Goal: Task Accomplishment & Management: Use online tool/utility

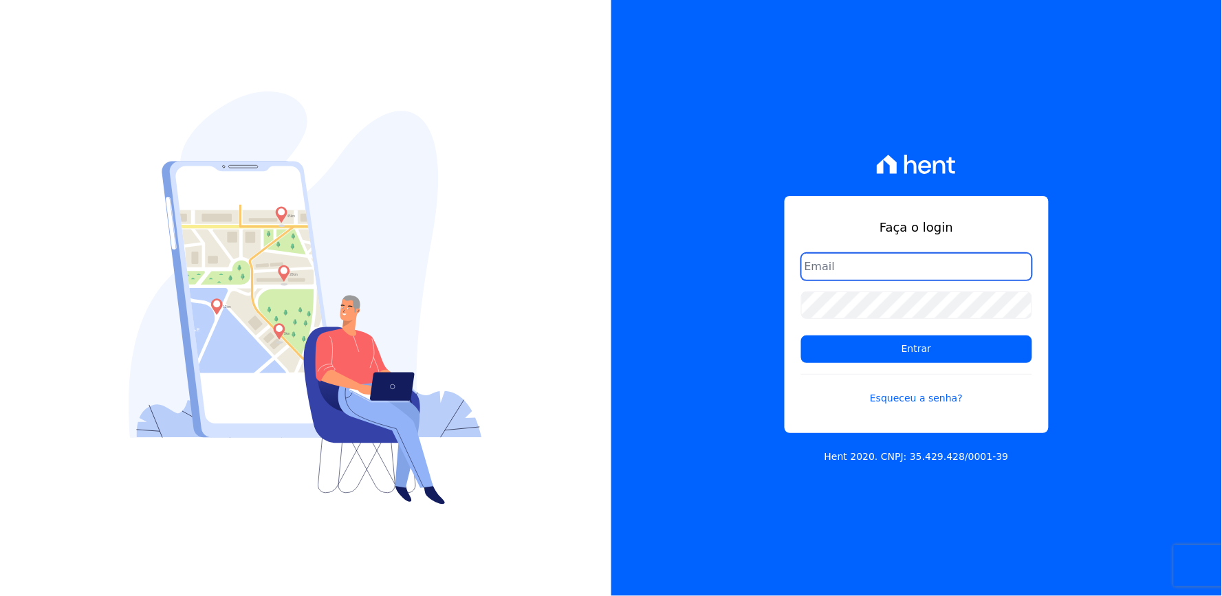
type input "thayna@graalengenharia.com.br"
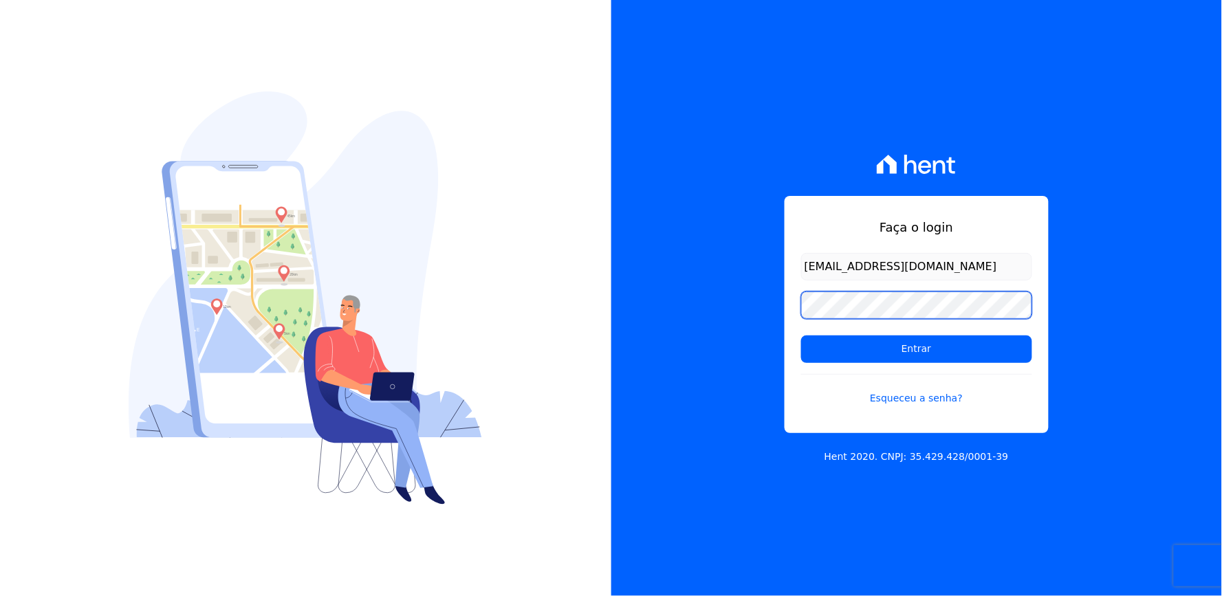
click at [759, 307] on div "Faça o login thayna@graalengenharia.com.br Entrar Esqueceu a senha? Hent 2020. …" at bounding box center [916, 298] width 611 height 596
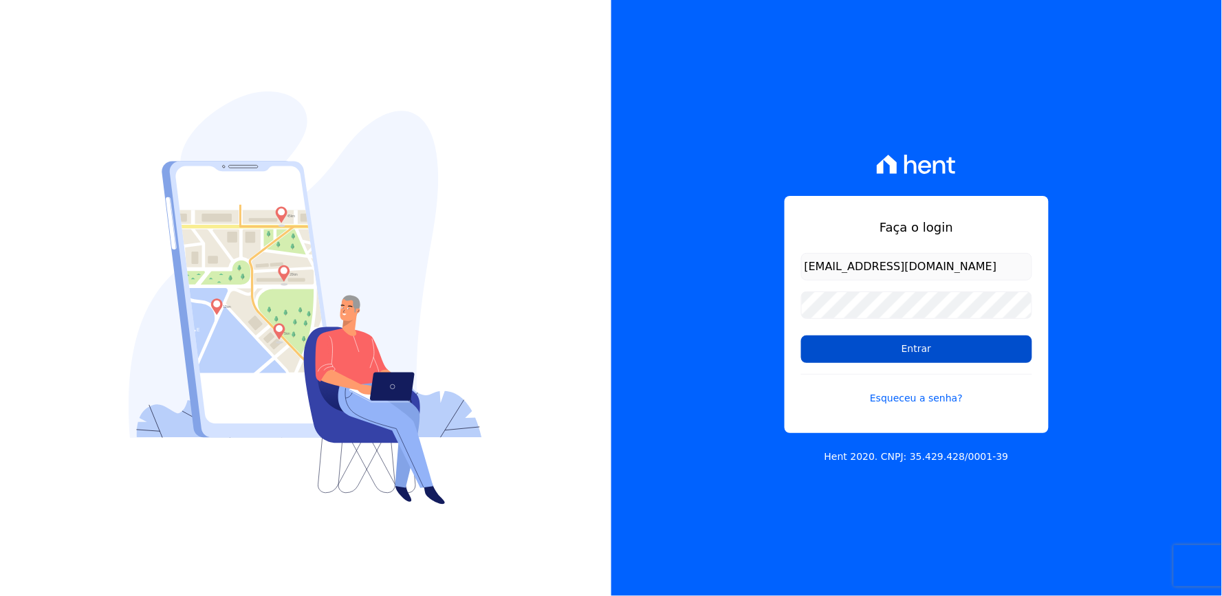
click at [836, 351] on input "Entrar" at bounding box center [916, 350] width 231 height 28
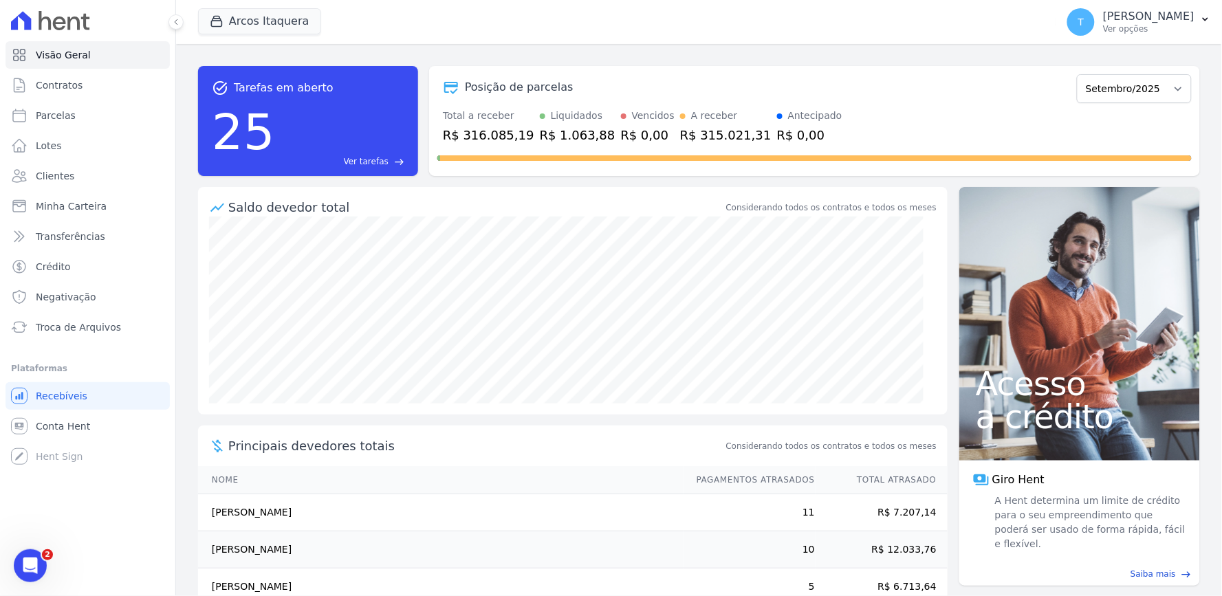
drag, startPoint x: 898, startPoint y: 72, endPoint x: 1220, endPoint y: 111, distance: 324.3
click at [898, 72] on div "Posição de parcelas Julho/2023 Agosto/2023 Setembro/2023 Outubro/2023 Novembro/…" at bounding box center [814, 88] width 755 height 32
drag, startPoint x: 911, startPoint y: 1, endPoint x: 938, endPoint y: 10, distance: 28.3
click at [911, 1] on div "Arcos Itaquera Graal Engenharia ALTOS DE SANTANA Arcos Itaquera ARTE VILA MATIL…" at bounding box center [624, 21] width 853 height 45
click at [248, 23] on button "Arcos Itaquera" at bounding box center [259, 21] width 123 height 26
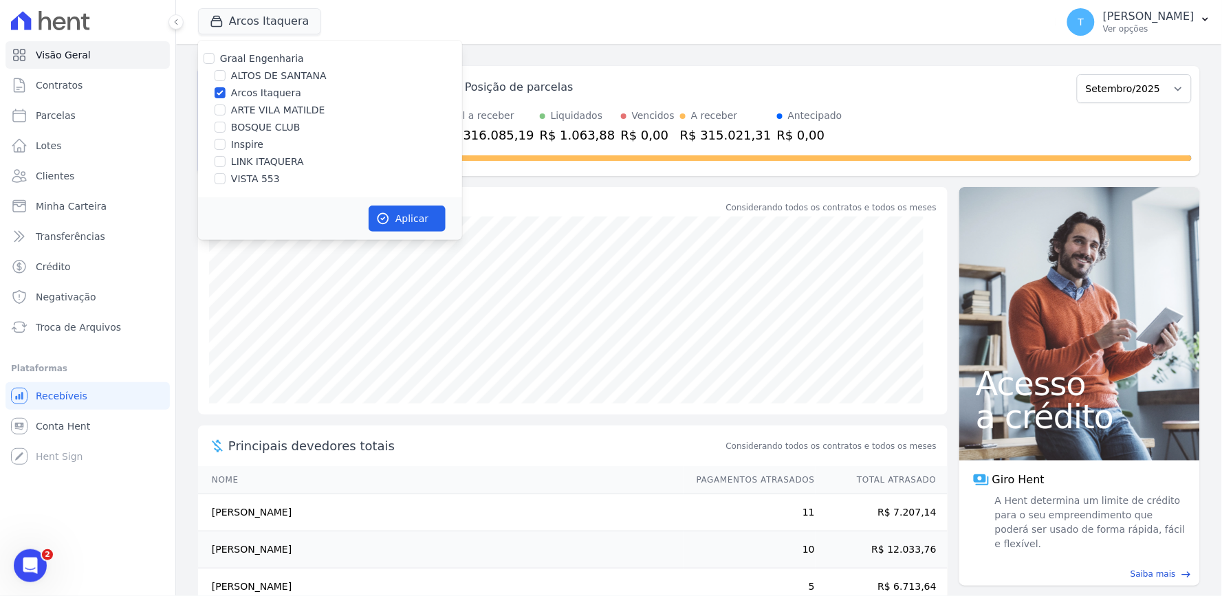
click at [268, 98] on label "Arcos Itaquera" at bounding box center [266, 93] width 70 height 14
click at [226, 98] on input "Arcos Itaquera" at bounding box center [220, 92] width 11 height 11
checkbox input "false"
click at [266, 79] on label "ALTOS DE SANTANA" at bounding box center [279, 76] width 96 height 14
click at [226, 79] on input "ALTOS DE SANTANA" at bounding box center [220, 75] width 11 height 11
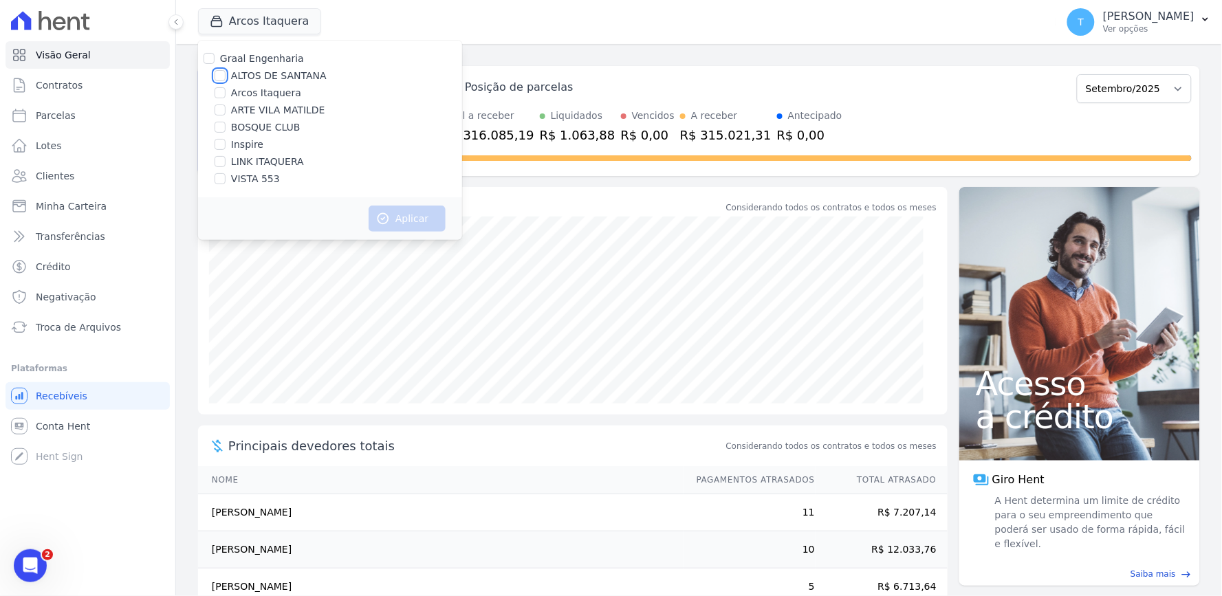
checkbox input "true"
click at [415, 213] on button "Aplicar" at bounding box center [407, 219] width 77 height 26
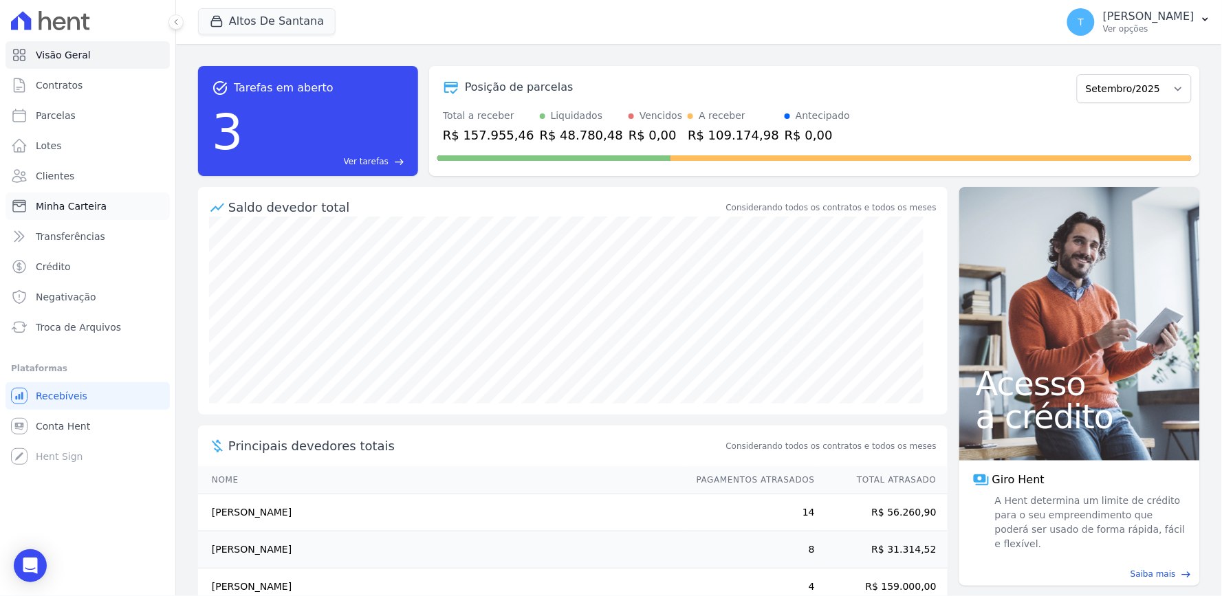
click at [76, 214] on link "Minha Carteira" at bounding box center [88, 207] width 164 height 28
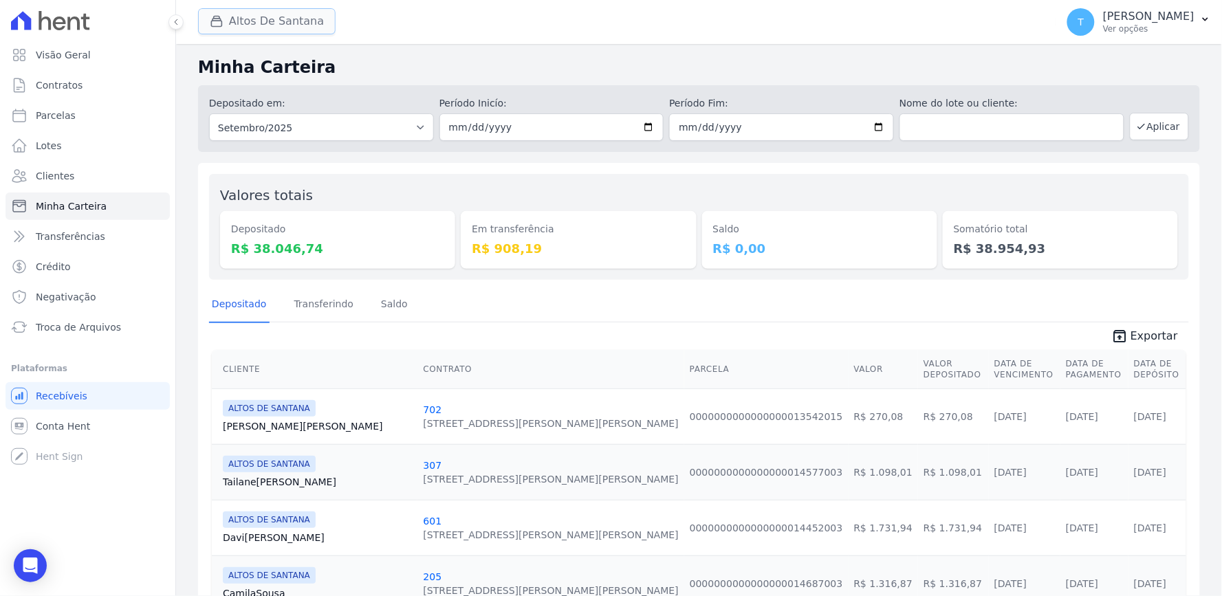
click at [230, 23] on button "Altos De Santana" at bounding box center [267, 21] width 138 height 26
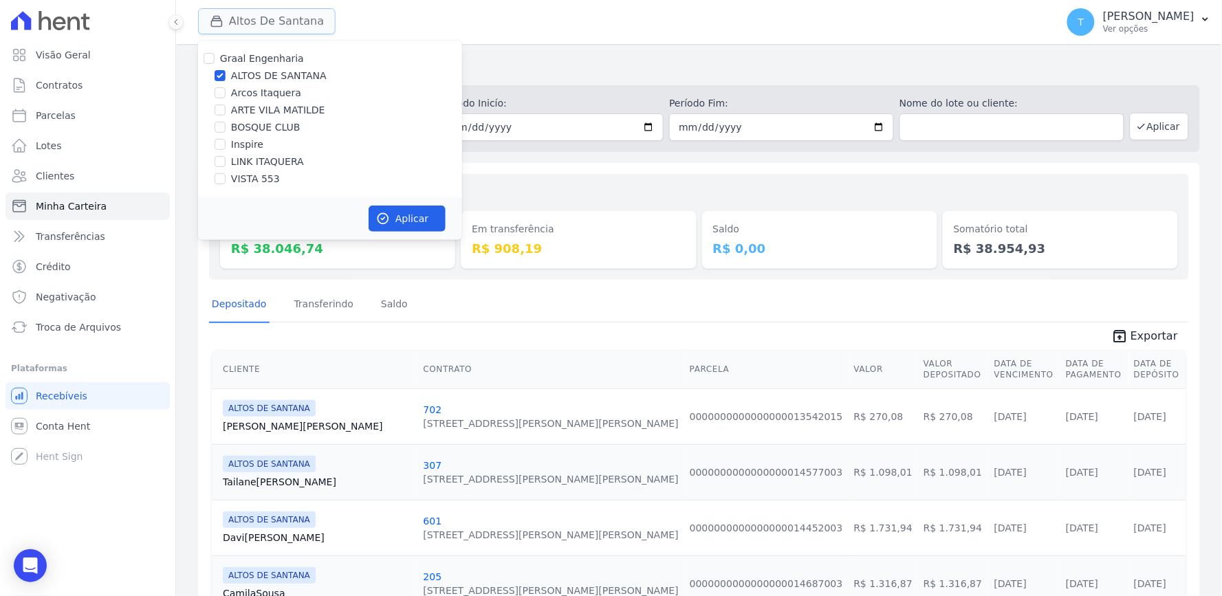
click at [230, 23] on button "Altos De Santana" at bounding box center [267, 21] width 138 height 26
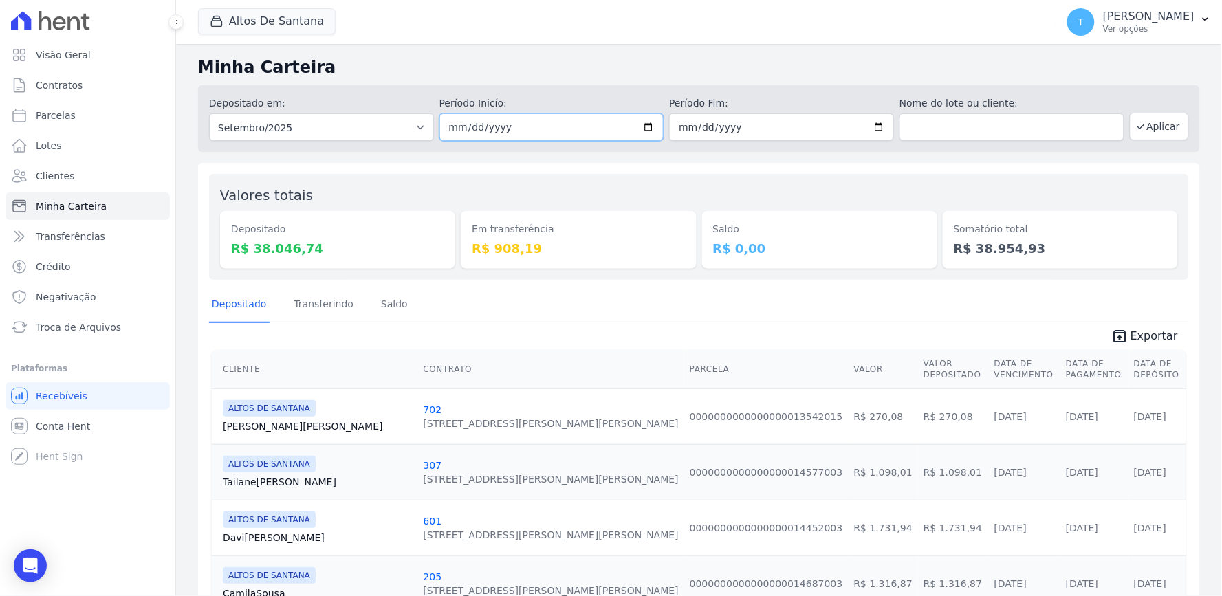
click at [635, 122] on input "[DATE]" at bounding box center [552, 127] width 225 height 28
click at [640, 127] on input "[DATE]" at bounding box center [552, 127] width 225 height 28
type input "2025-09-02"
click at [567, 330] on span "unarchive Exportar" at bounding box center [699, 335] width 980 height 25
click at [863, 125] on input "2025-09-30" at bounding box center [781, 127] width 225 height 28
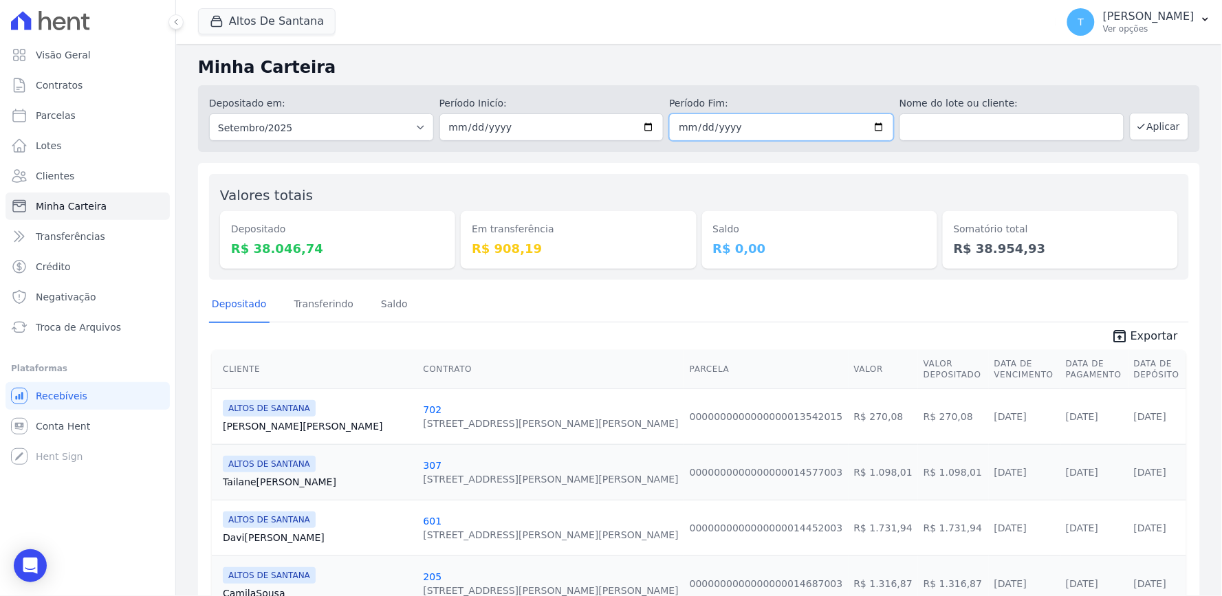
click at [870, 127] on input "2025-09-30" at bounding box center [781, 127] width 225 height 28
type input "2025-09-02"
click at [1163, 135] on button "Aplicar" at bounding box center [1159, 127] width 59 height 28
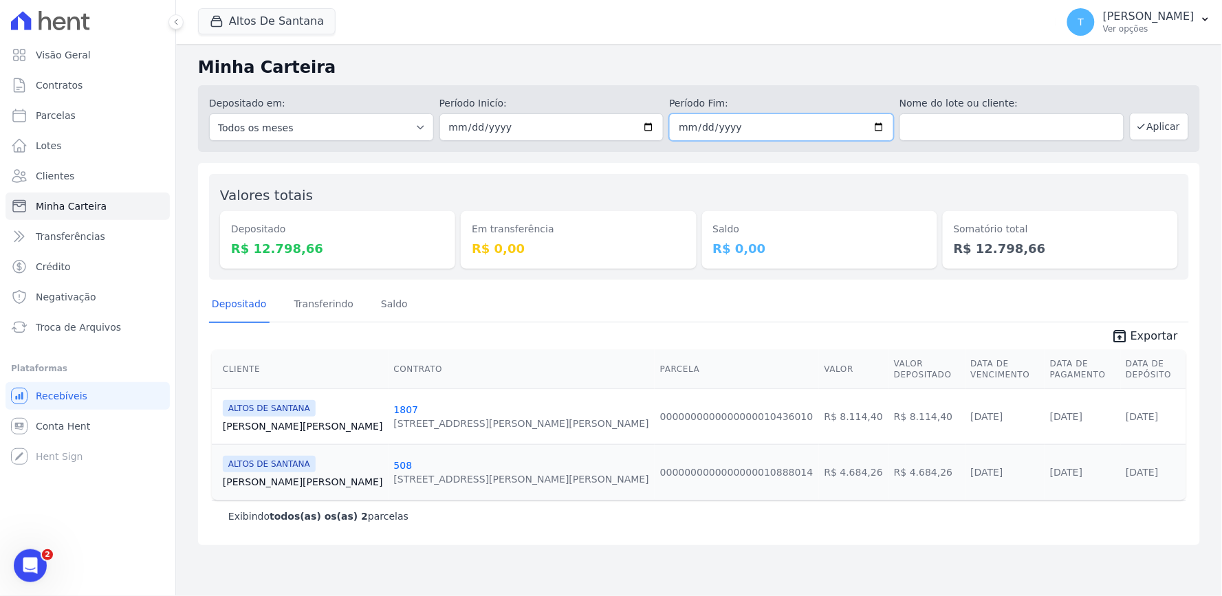
click at [880, 129] on input "2025-09-02" at bounding box center [781, 127] width 225 height 28
type input "[DATE]"
click at [648, 133] on input "2025-09-02" at bounding box center [552, 127] width 225 height 28
type input "[DATE]"
click at [1159, 124] on button "Aplicar" at bounding box center [1159, 127] width 59 height 28
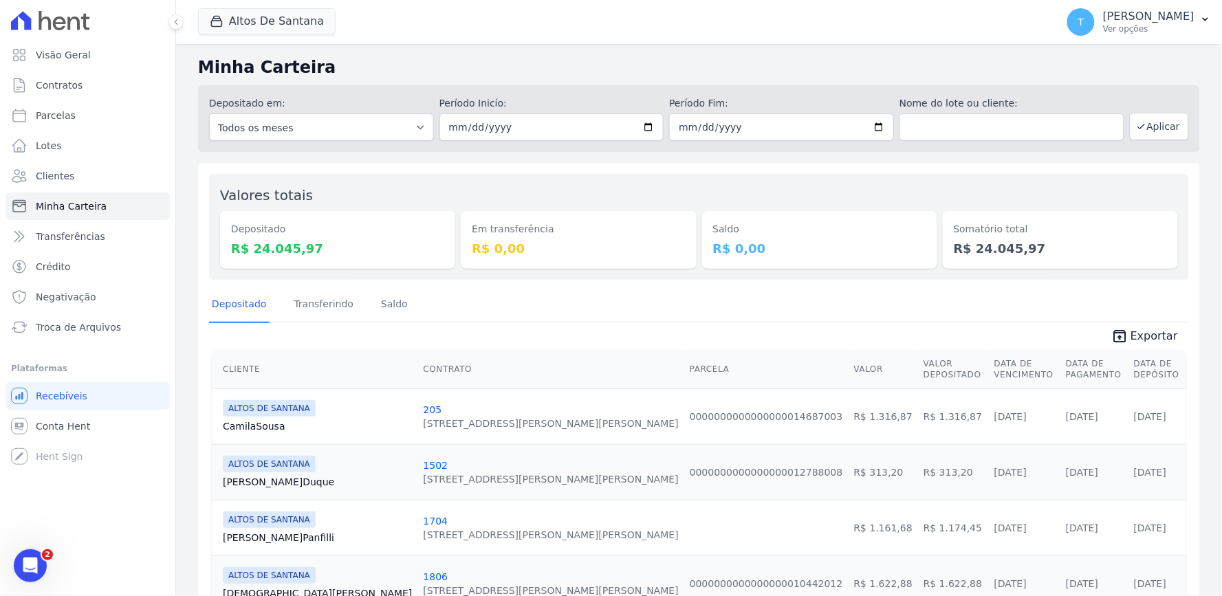
click at [1021, 304] on div "Depositado Transferindo Saldo" at bounding box center [699, 305] width 980 height 34
click at [1050, 81] on div "Depositado em: Todos os meses Março/2022 Abril/2022 Maio/2022 Junho/2022 Julho/…" at bounding box center [699, 116] width 1002 height 72
click at [649, 124] on input "[DATE]" at bounding box center [552, 127] width 225 height 28
click at [644, 124] on input "[DATE]" at bounding box center [552, 127] width 225 height 28
type input "[DATE]"
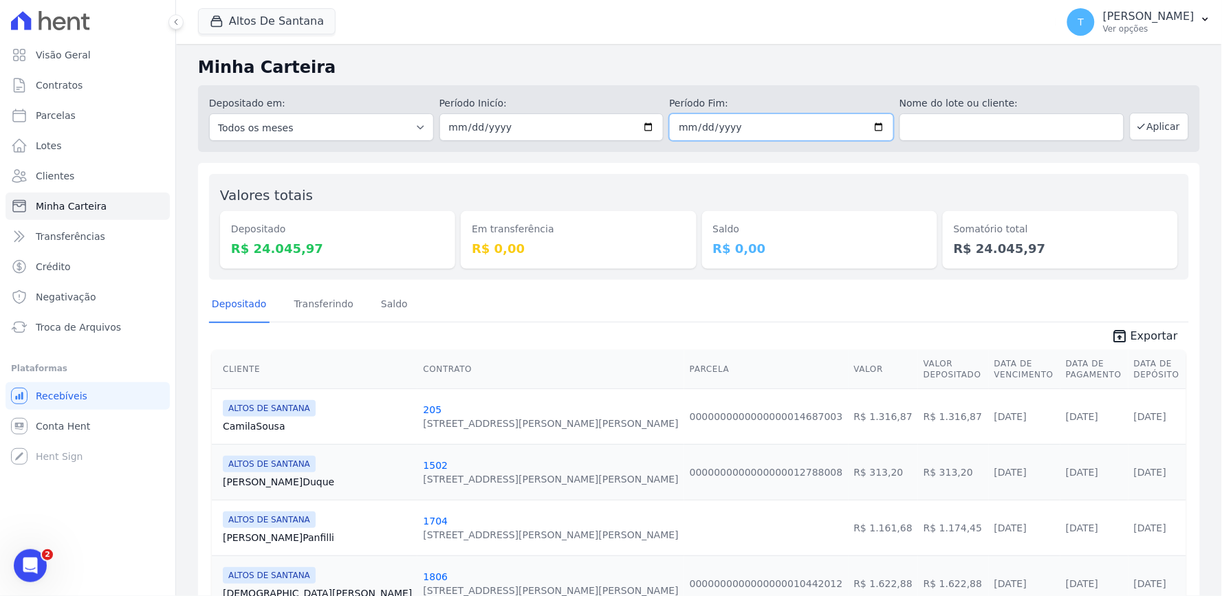
click at [875, 129] on input "[DATE]" at bounding box center [781, 127] width 225 height 28
type input "2025-09-09"
click at [1136, 128] on icon "button" at bounding box center [1141, 126] width 11 height 11
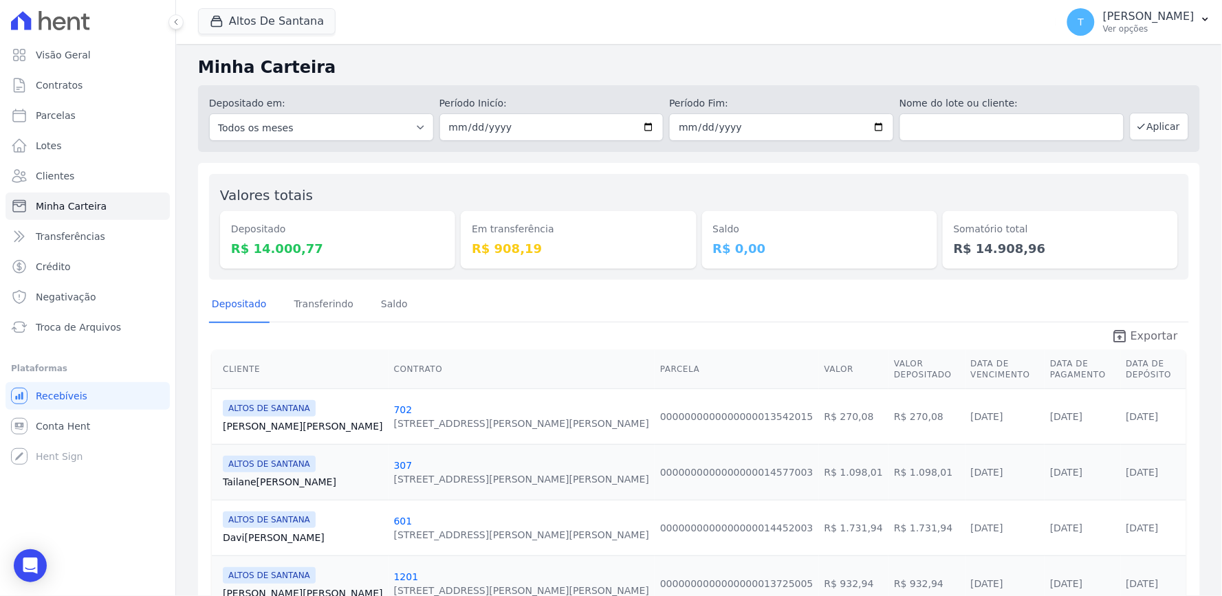
click at [1124, 336] on link "unarchive Exportar" at bounding box center [1145, 337] width 89 height 19
click at [246, 14] on button "Altos De Santana" at bounding box center [267, 21] width 138 height 26
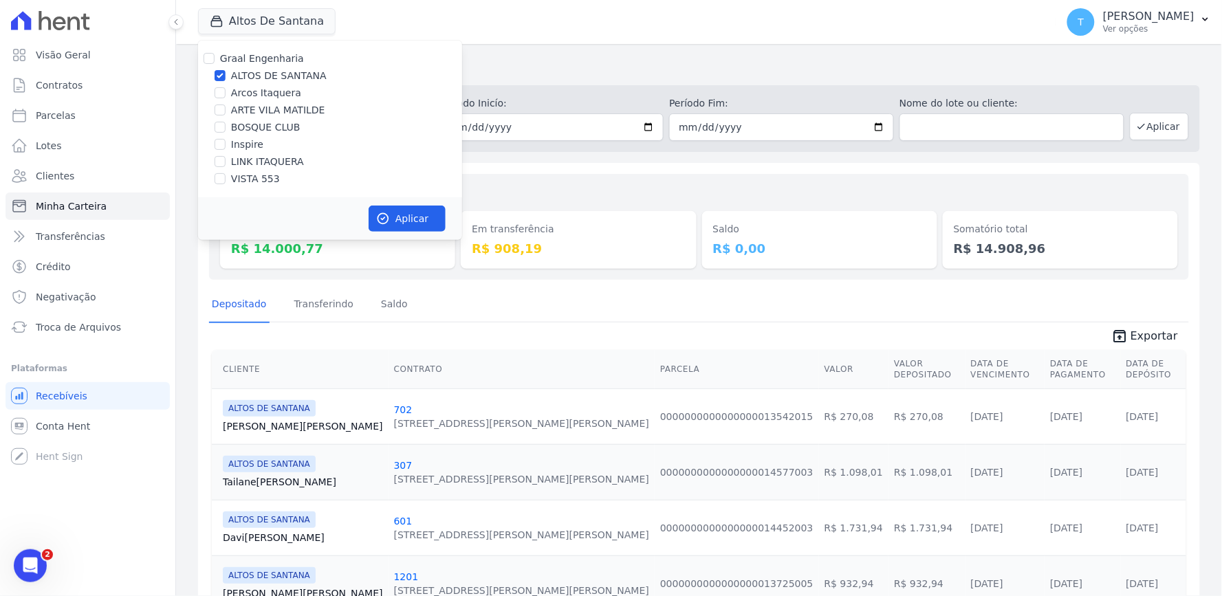
click at [253, 74] on label "ALTOS DE SANTANA" at bounding box center [279, 76] width 96 height 14
click at [226, 74] on input "ALTOS DE SANTANA" at bounding box center [220, 75] width 11 height 11
checkbox input "false"
click at [270, 113] on label "ARTE VILA MATILDE" at bounding box center [278, 110] width 94 height 14
click at [226, 113] on input "ARTE VILA MATILDE" at bounding box center [220, 110] width 11 height 11
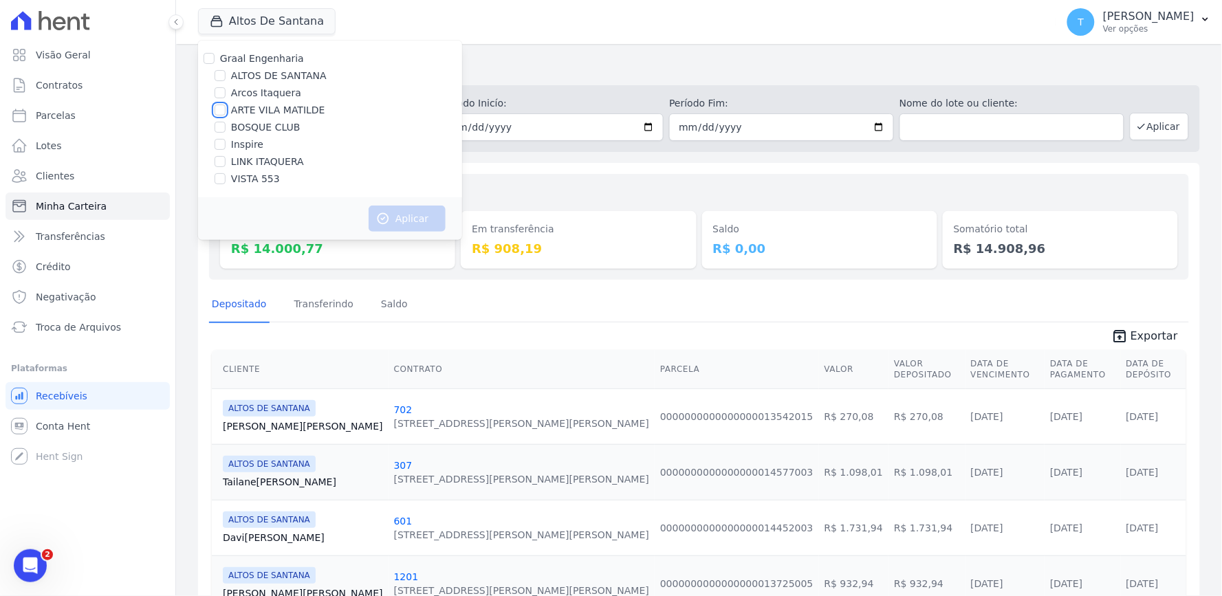
checkbox input "true"
click at [411, 215] on button "Aplicar" at bounding box center [407, 219] width 77 height 26
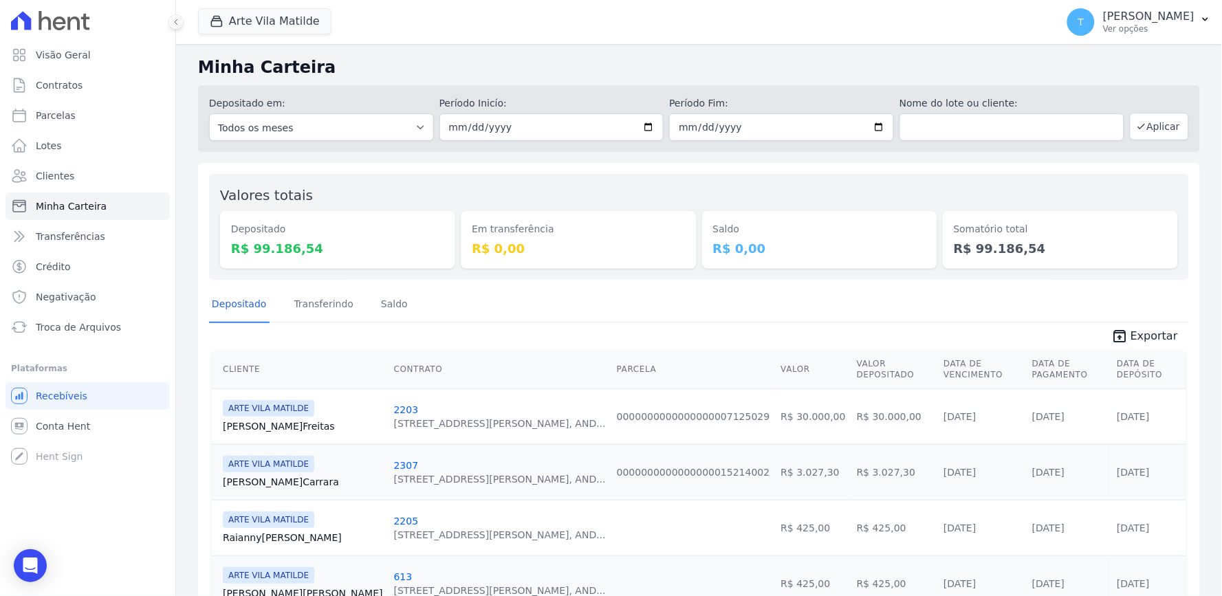
click at [984, 315] on div "Depositado Transferindo [GEOGRAPHIC_DATA]" at bounding box center [699, 305] width 980 height 34
click at [640, 131] on input "[DATE]" at bounding box center [552, 127] width 225 height 28
type input "[DATE]"
click at [874, 125] on input "[DATE]" at bounding box center [781, 127] width 225 height 28
click at [872, 133] on input "[DATE]" at bounding box center [781, 127] width 225 height 28
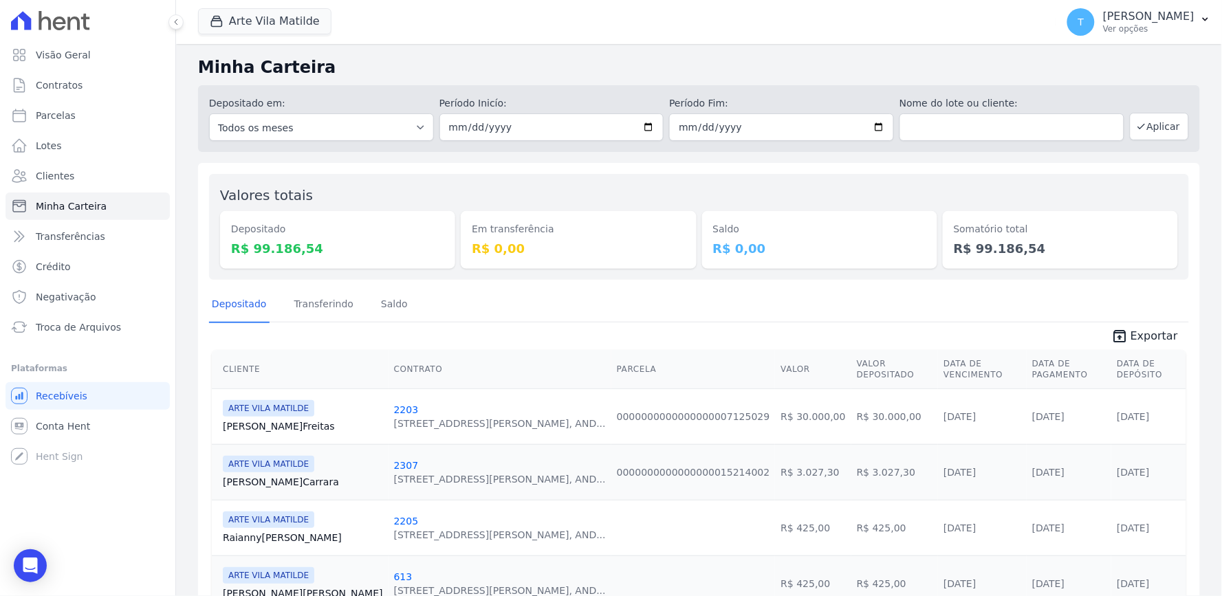
drag, startPoint x: 683, startPoint y: 155, endPoint x: 842, endPoint y: 117, distance: 163.5
click at [872, 128] on input "2025-09-09" at bounding box center [781, 127] width 225 height 28
type input "[DATE]"
click at [1145, 127] on button "Aplicar" at bounding box center [1159, 127] width 59 height 28
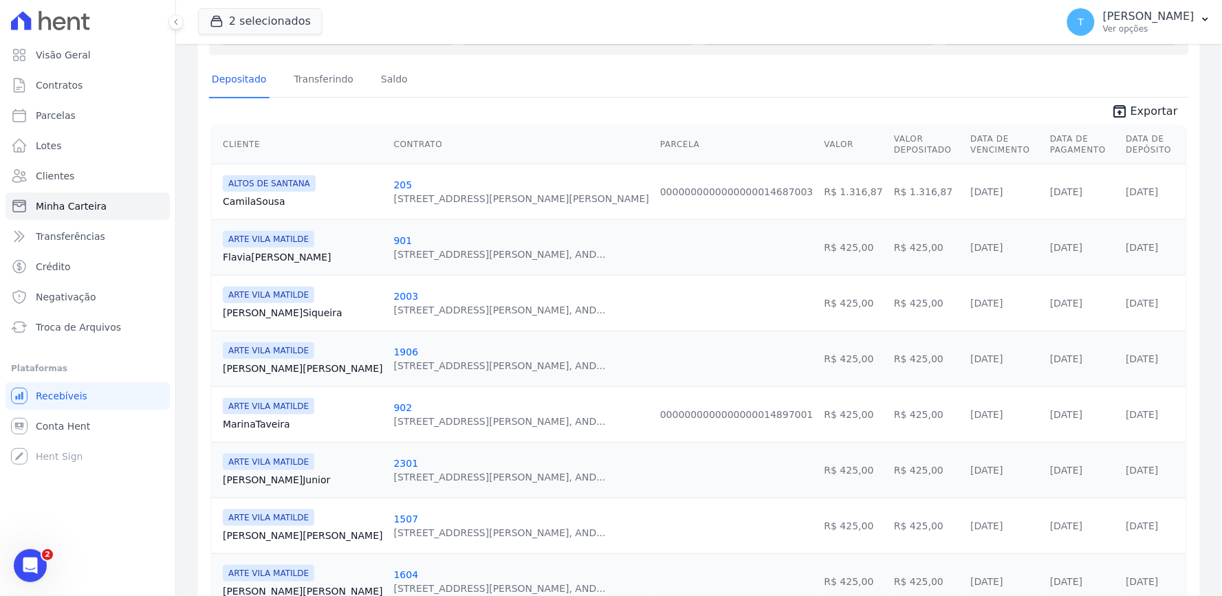
scroll to position [153, 0]
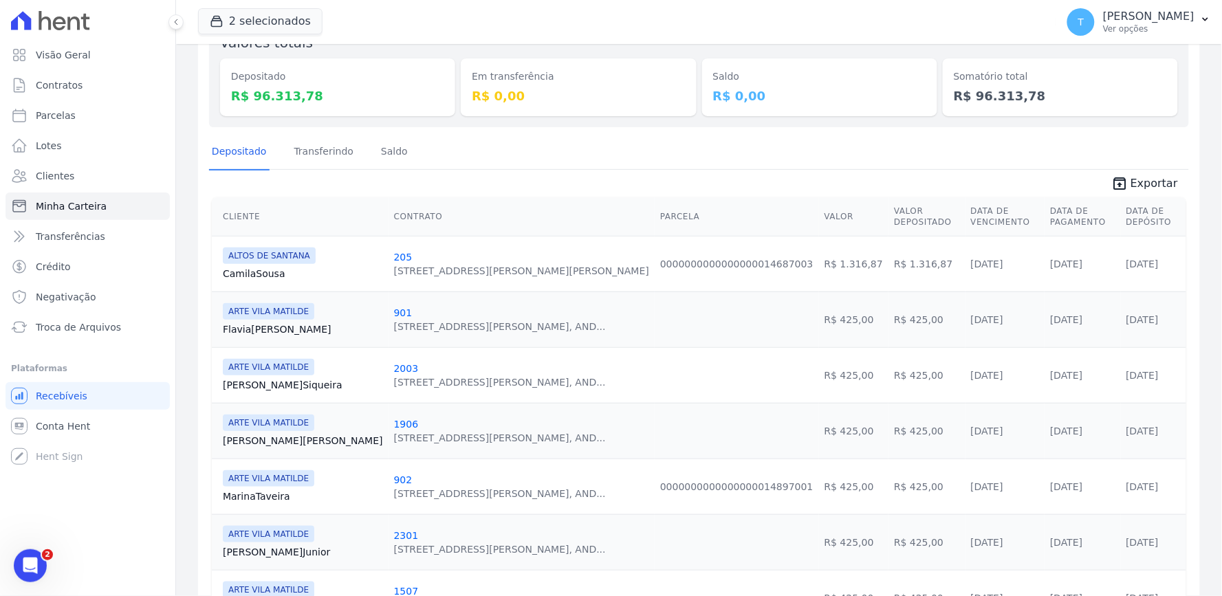
click at [1056, 333] on td "[DATE]" at bounding box center [1083, 320] width 76 height 56
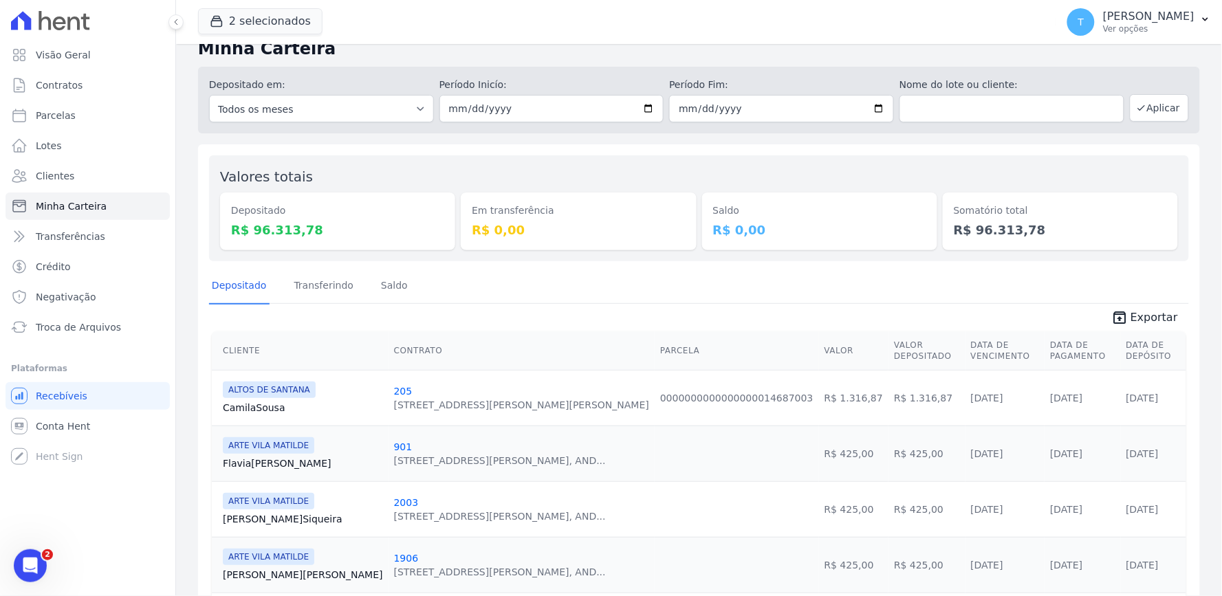
scroll to position [0, 0]
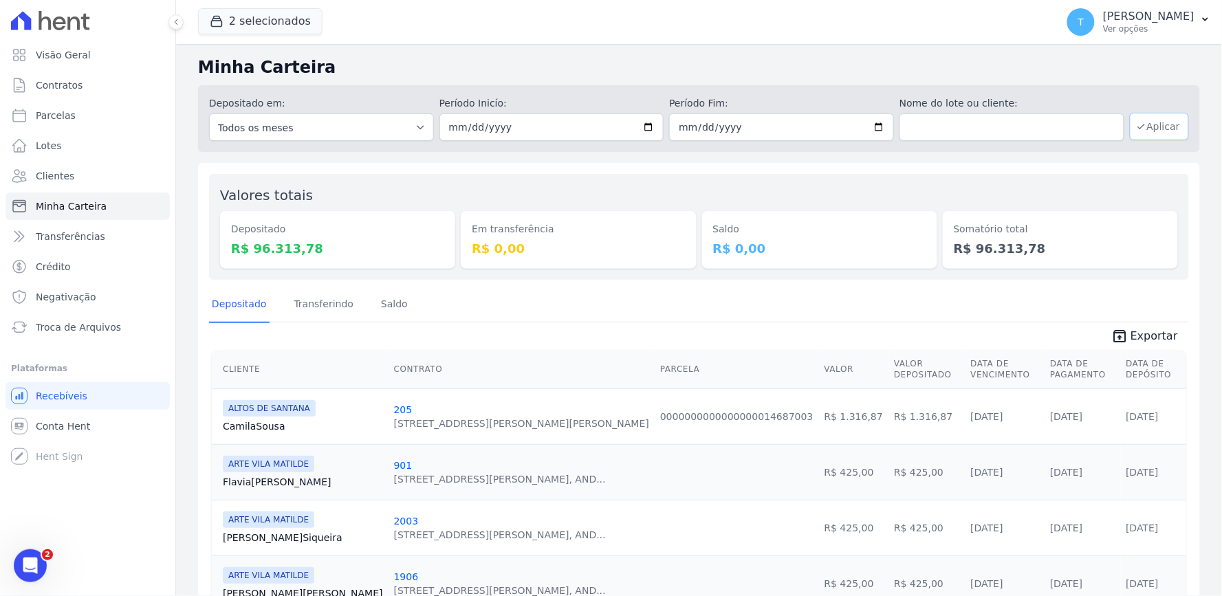
click at [1147, 127] on button "Aplicar" at bounding box center [1159, 127] width 59 height 28
click at [259, 12] on button "2 selecionados" at bounding box center [260, 21] width 124 height 26
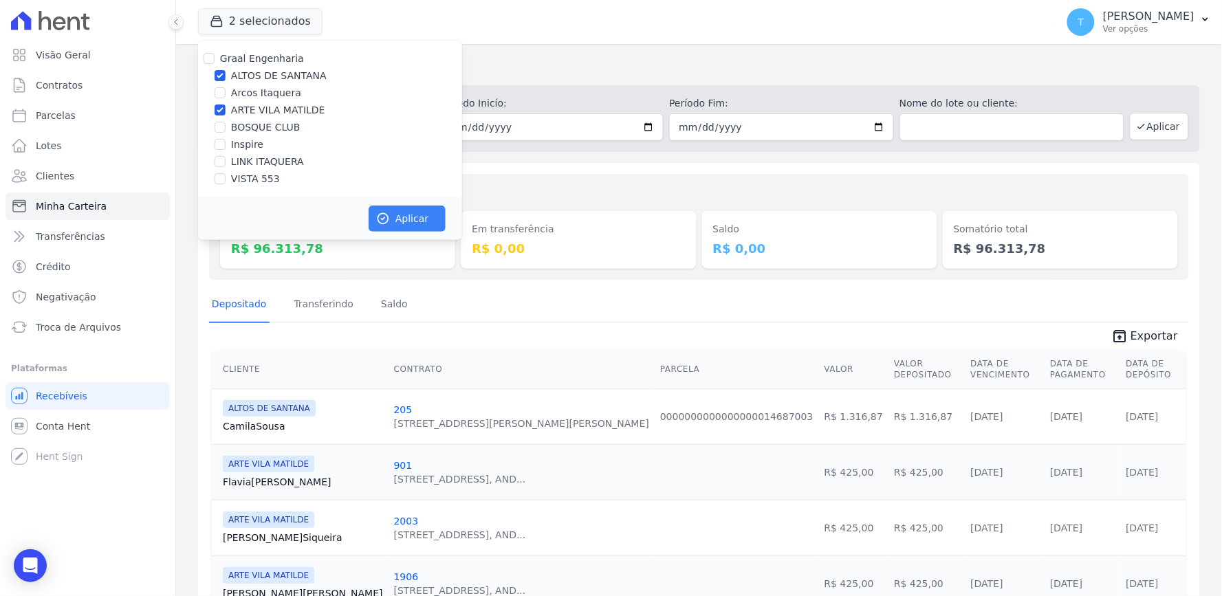
click at [249, 81] on label "ALTOS DE SANTANA" at bounding box center [279, 76] width 96 height 14
click at [226, 81] on input "ALTOS DE SANTANA" at bounding box center [220, 75] width 11 height 11
checkbox input "false"
click at [414, 218] on button "Aplicar" at bounding box center [407, 219] width 77 height 26
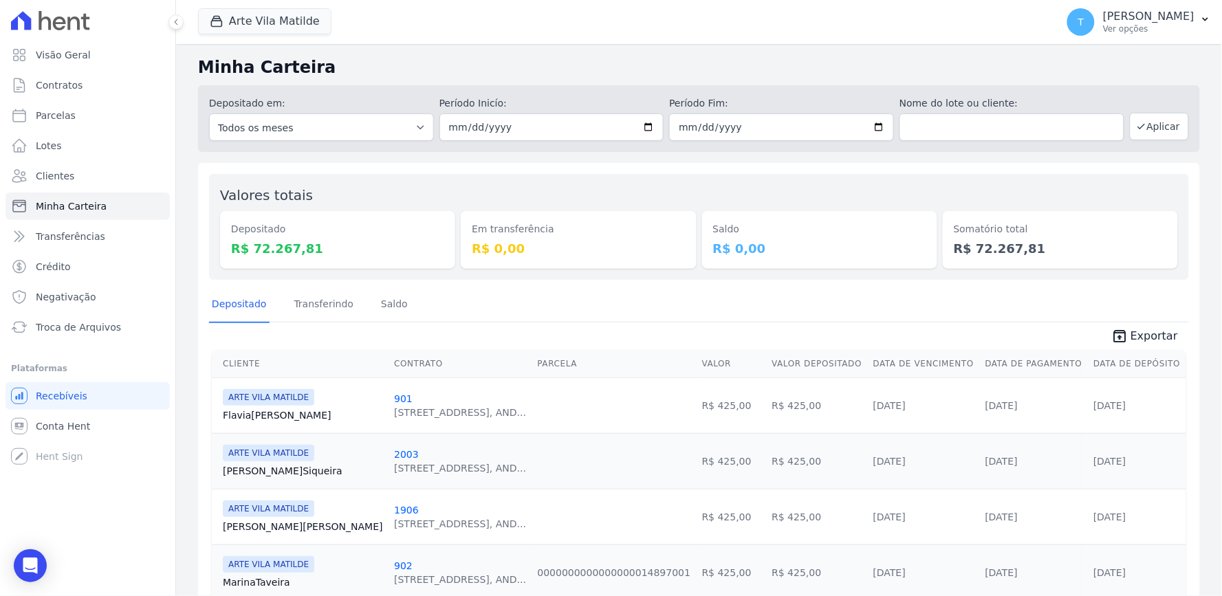
click at [1041, 294] on div "Depositado Transferindo Saldo" at bounding box center [699, 305] width 980 height 34
click at [642, 124] on input "[DATE]" at bounding box center [552, 127] width 225 height 28
type input "2025-09-04"
click at [871, 125] on input "2025-09-03" at bounding box center [781, 127] width 225 height 28
type input "[DATE]"
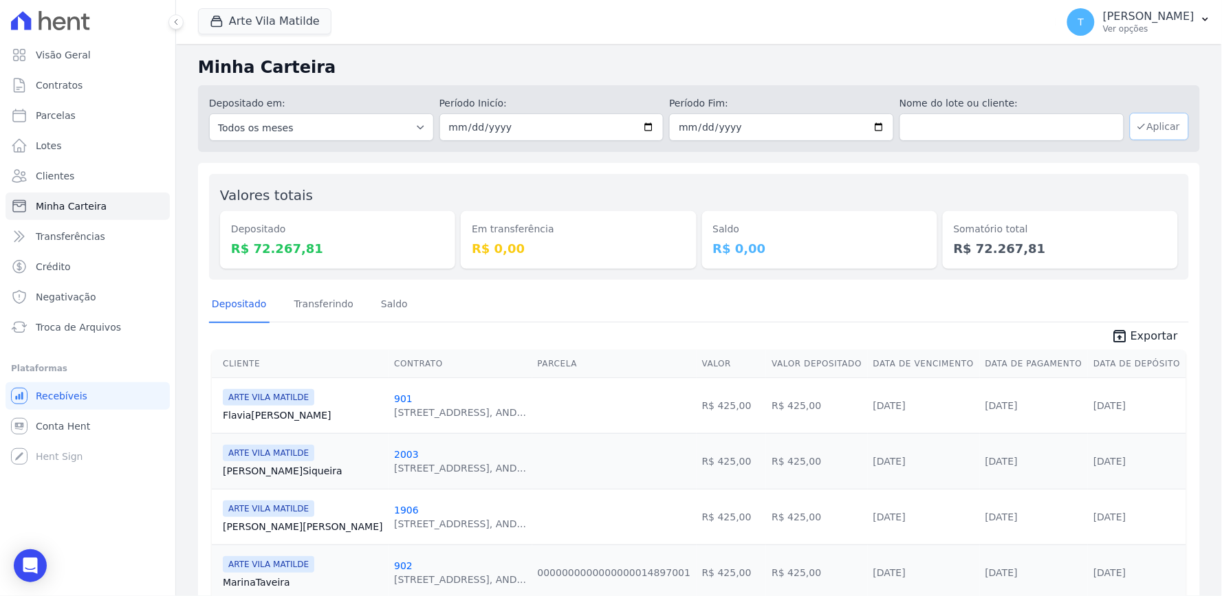
click at [1159, 127] on button "Aplicar" at bounding box center [1159, 127] width 59 height 28
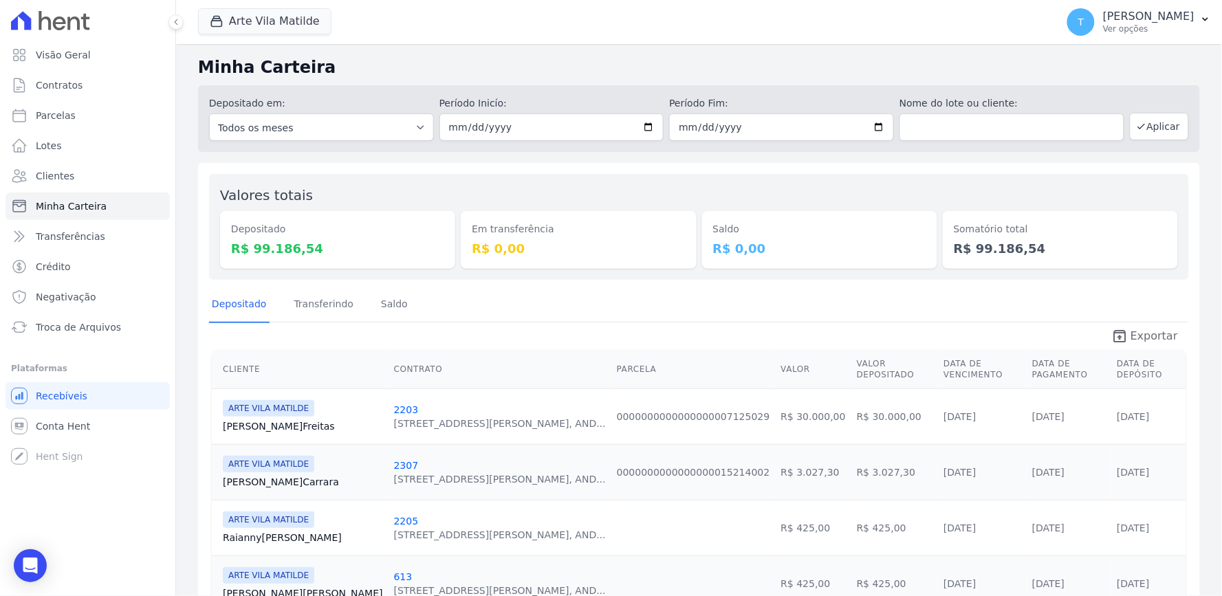
click at [1131, 331] on span "Exportar" at bounding box center [1154, 336] width 47 height 17
click at [988, 292] on div "Depositado Transferindo Saldo" at bounding box center [699, 305] width 980 height 34
click at [1037, 185] on div "Somatório total R$ 99.186,54" at bounding box center [1060, 227] width 235 height 84
click at [647, 124] on input "[DATE]" at bounding box center [552, 127] width 225 height 28
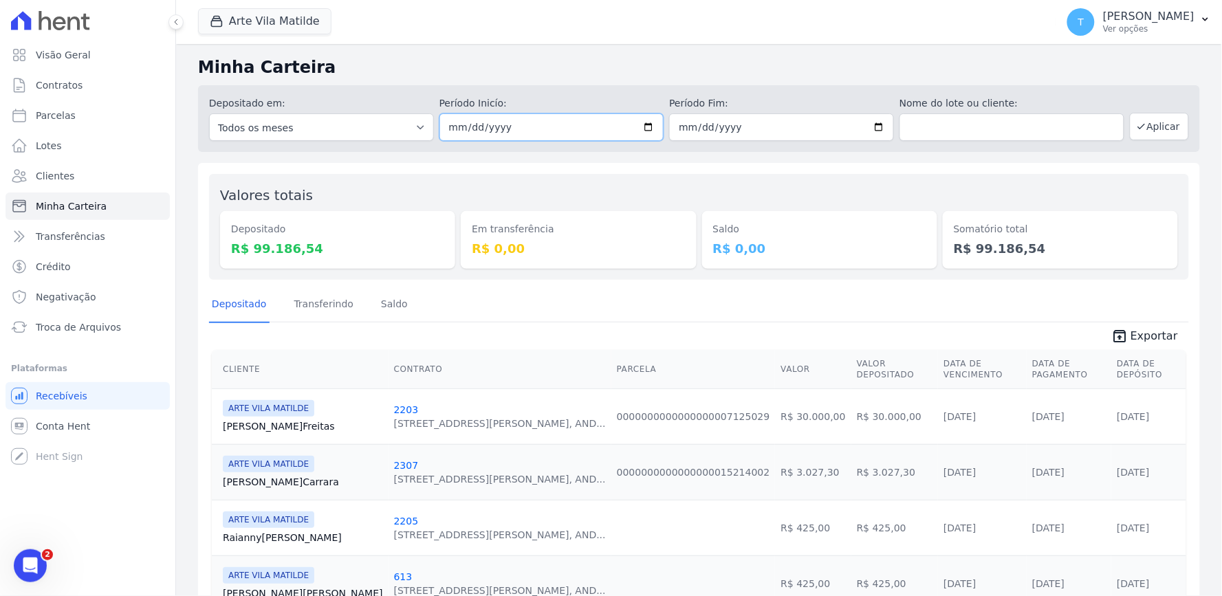
type input "[DATE]"
click at [781, 204] on div "Saldo R$ 0,00" at bounding box center [819, 227] width 235 height 84
click at [320, 44] on div "Arte Vila Matilde Graal Engenharia ALTOS DE SANTANA Arcos Itaquera ARTE VILA MA…" at bounding box center [624, 21] width 853 height 45
click at [284, 21] on button "Arte Vila Matilde" at bounding box center [264, 21] width 133 height 26
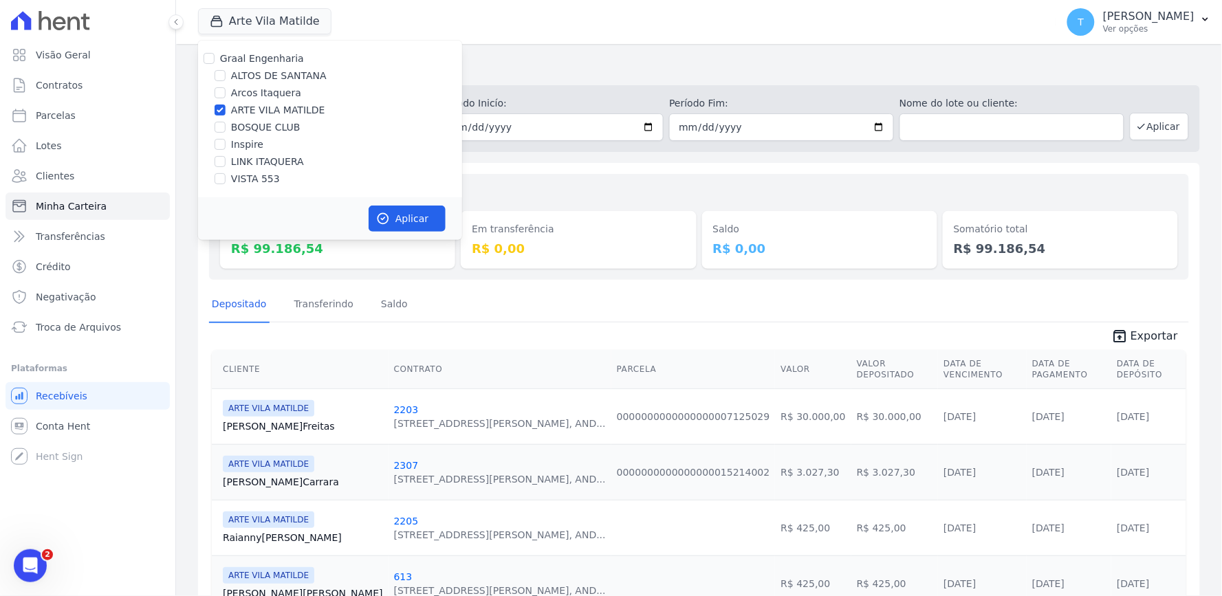
click at [229, 109] on div "ARTE VILA MATILDE" at bounding box center [330, 110] width 264 height 14
click at [250, 127] on label "BOSQUE CLUB" at bounding box center [265, 127] width 69 height 14
click at [226, 127] on input "BOSQUE CLUB" at bounding box center [220, 127] width 11 height 11
checkbox input "true"
click at [253, 107] on label "ARTE VILA MATILDE" at bounding box center [278, 110] width 94 height 14
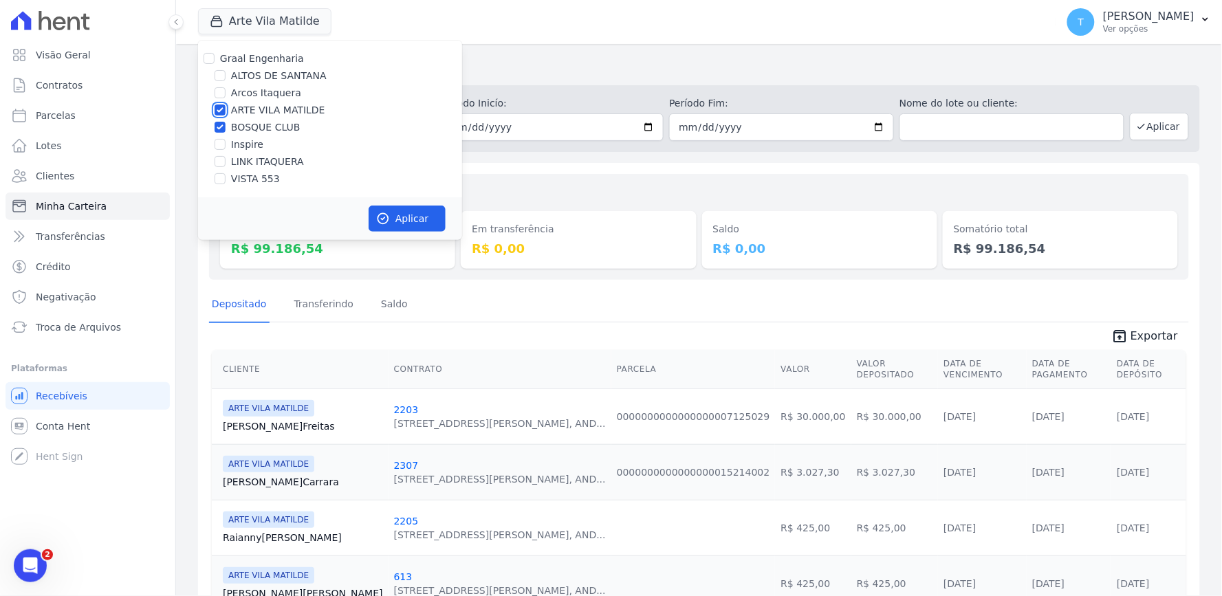
click at [226, 107] on input "ARTE VILA MATILDE" at bounding box center [220, 110] width 11 height 11
checkbox input "false"
click at [385, 214] on icon "button" at bounding box center [383, 219] width 10 height 10
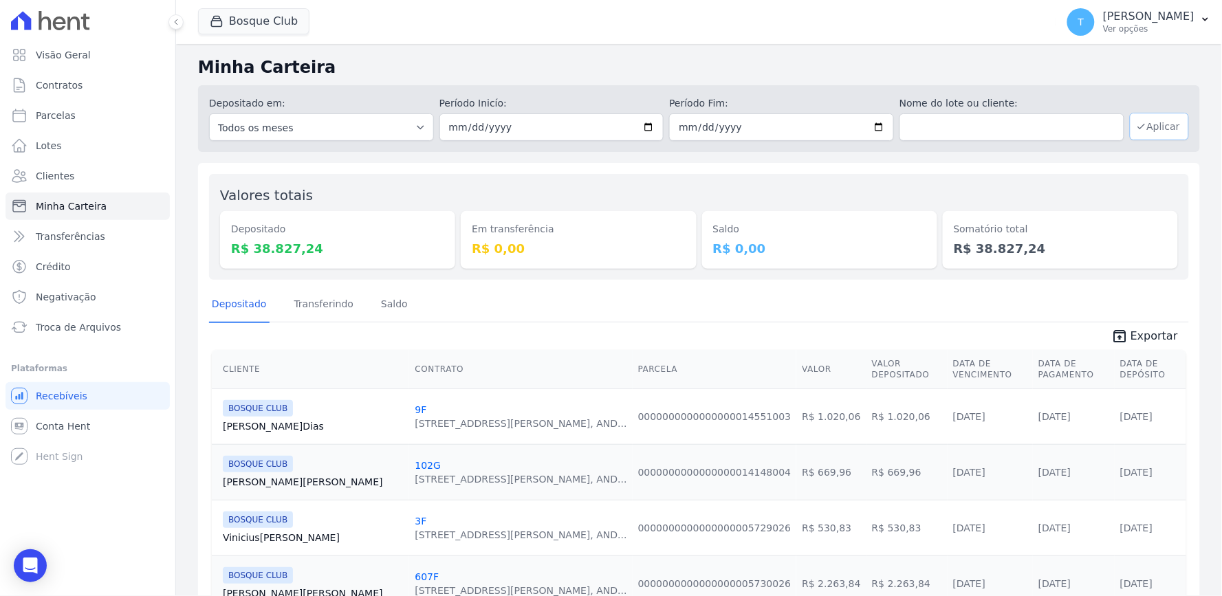
click at [1144, 124] on button "Aplicar" at bounding box center [1159, 127] width 59 height 28
click at [647, 120] on input "[DATE]" at bounding box center [552, 127] width 225 height 28
type input "[DATE]"
click at [1137, 129] on button "Aplicar" at bounding box center [1159, 127] width 59 height 28
click at [1112, 330] on icon "unarchive" at bounding box center [1120, 336] width 17 height 17
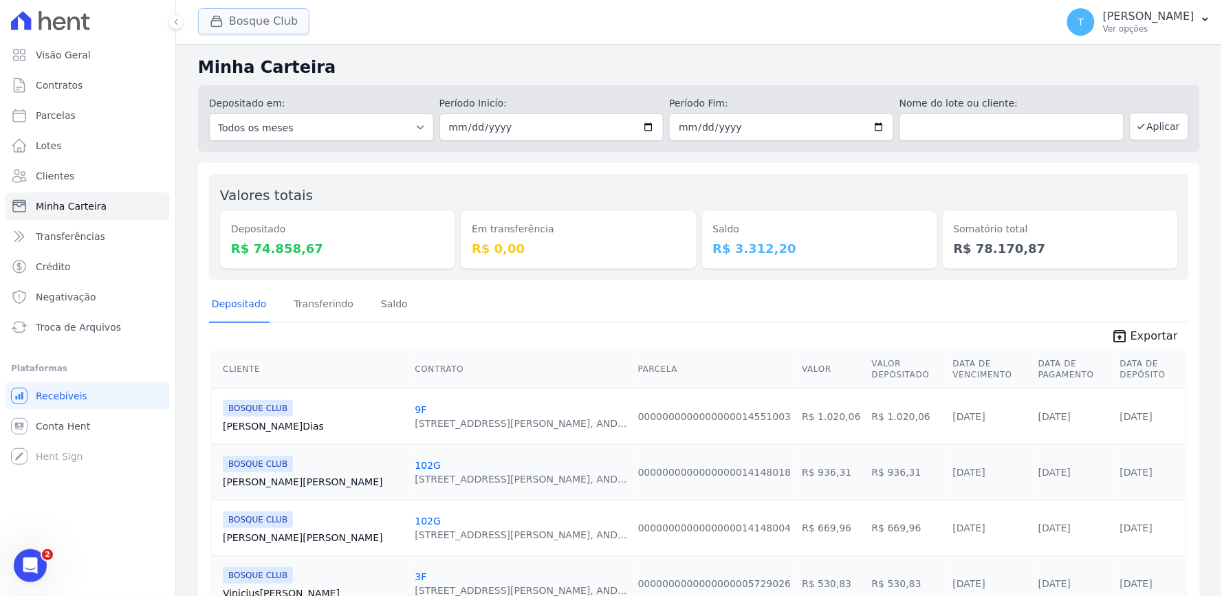
click at [292, 11] on button "Bosque Club" at bounding box center [253, 21] width 111 height 26
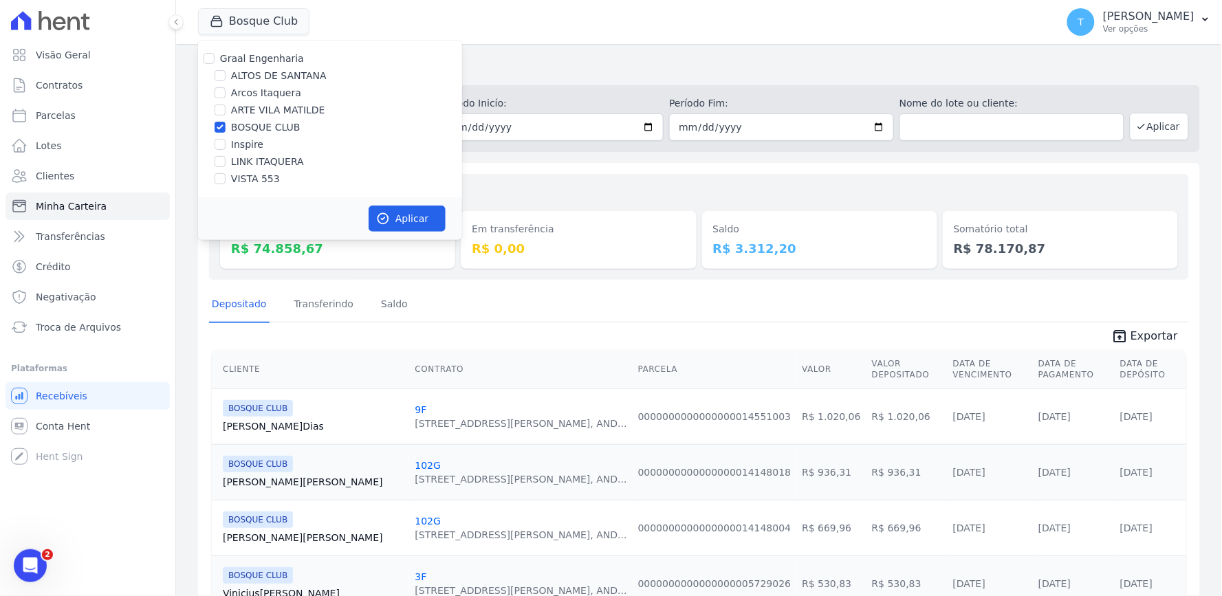
click at [235, 133] on label "BOSQUE CLUB" at bounding box center [265, 127] width 69 height 14
click at [226, 133] on input "BOSQUE CLUB" at bounding box center [220, 127] width 11 height 11
checkbox input "false"
click at [251, 172] on label "VISTA 553" at bounding box center [255, 179] width 49 height 14
click at [226, 173] on input "VISTA 553" at bounding box center [220, 178] width 11 height 11
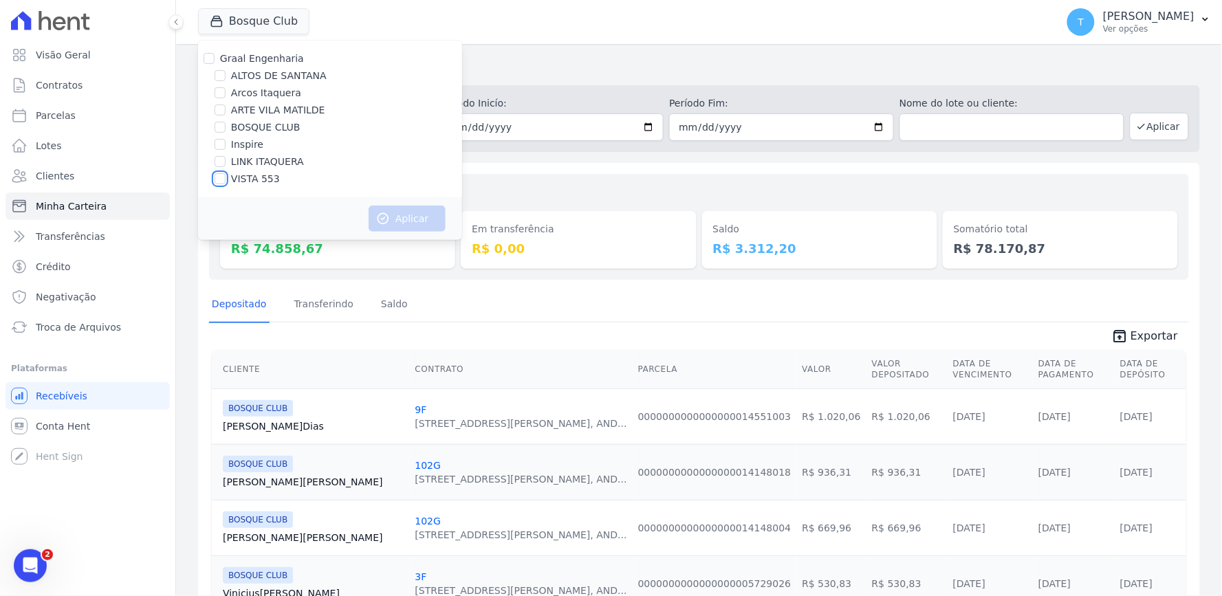
checkbox input "true"
click at [409, 220] on button "Aplicar" at bounding box center [407, 219] width 77 height 26
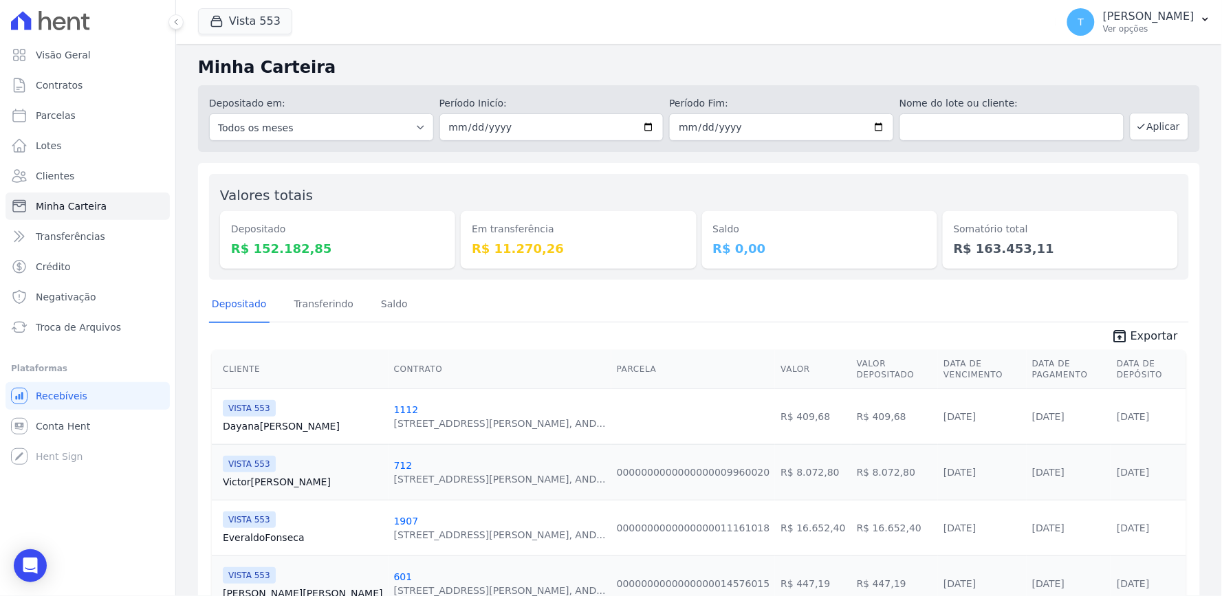
click at [1109, 296] on div "Depositado Transferindo Saldo" at bounding box center [699, 305] width 980 height 34
click at [943, 290] on div "Depositado Transferindo Saldo" at bounding box center [699, 305] width 980 height 34
click at [1158, 133] on button "Aplicar" at bounding box center [1159, 127] width 59 height 28
click at [1134, 333] on span "Exportar" at bounding box center [1154, 336] width 47 height 17
click at [1144, 132] on button "Aplicar" at bounding box center [1159, 127] width 59 height 28
